Goal: Information Seeking & Learning: Learn about a topic

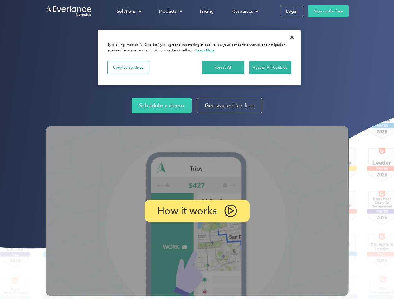
click at [197, 150] on img at bounding box center [197, 211] width 303 height 171
click at [129, 11] on div "Solutions" at bounding box center [126, 11] width 19 height 8
click at [170, 11] on div "Products" at bounding box center [167, 11] width 17 height 8
click at [245, 11] on div "Resources" at bounding box center [242, 11] width 21 height 8
click at [197, 211] on p "How it works" at bounding box center [187, 210] width 60 height 7
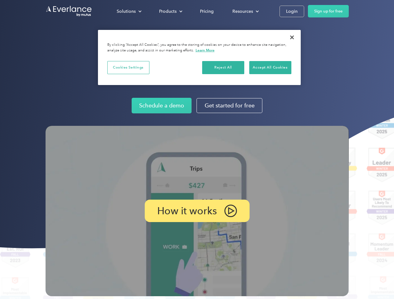
click at [128, 67] on button "Cookies Settings" at bounding box center [128, 67] width 42 height 13
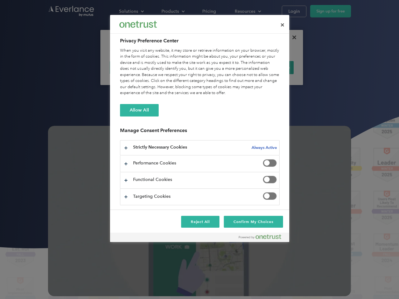
click at [223, 67] on div "When you visit any website, it may store or retrieve information on your browse…" at bounding box center [200, 72] width 160 height 49
click at [270, 67] on div "When you visit any website, it may store or retrieve information on your browse…" at bounding box center [200, 72] width 160 height 49
click at [292, 37] on div at bounding box center [199, 149] width 399 height 299
